Goal: Navigation & Orientation: Understand site structure

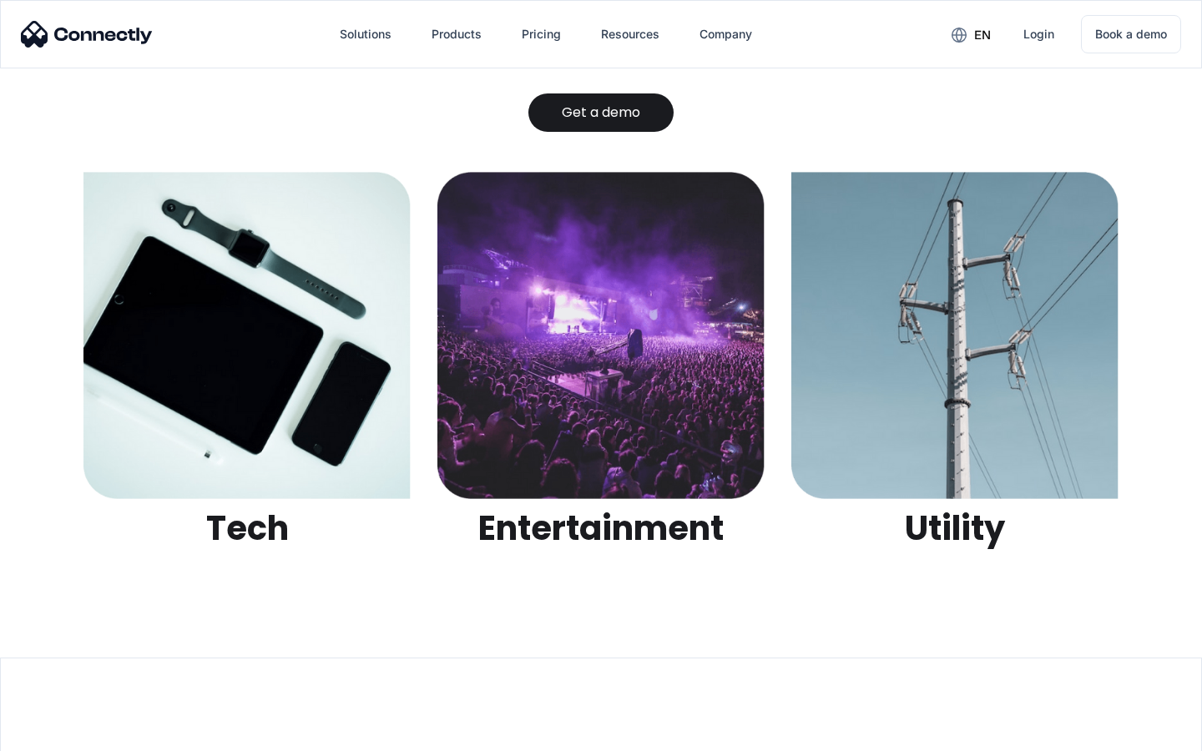
scroll to position [5265, 0]
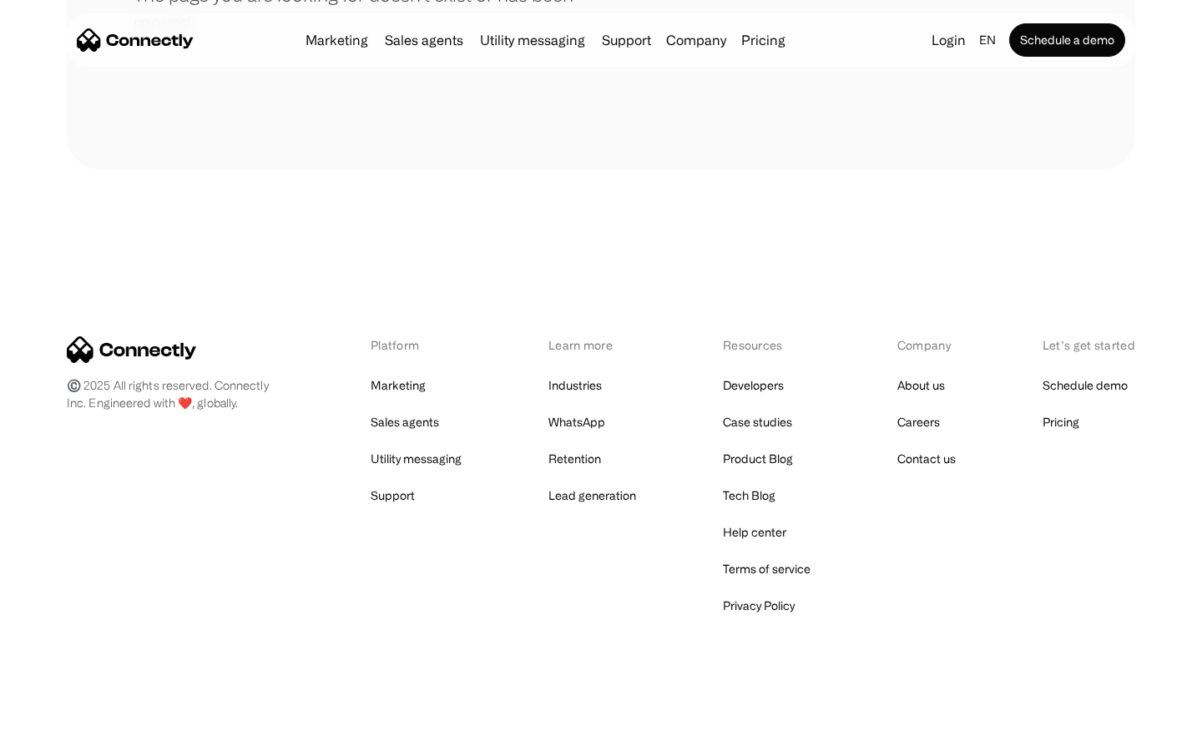
scroll to position [305, 0]
